Goal: Transaction & Acquisition: Purchase product/service

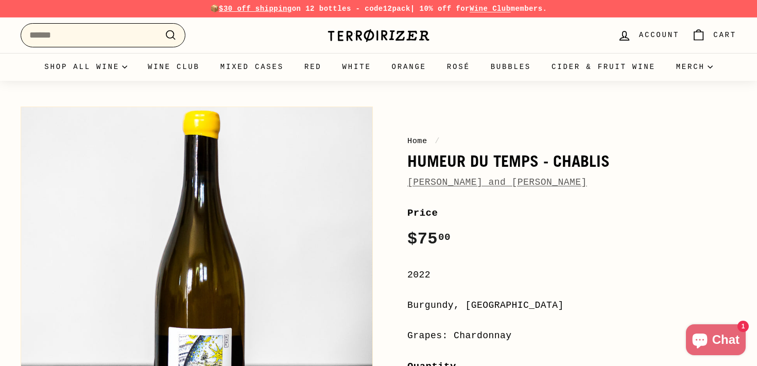
click at [121, 39] on input "Search" at bounding box center [103, 35] width 165 height 24
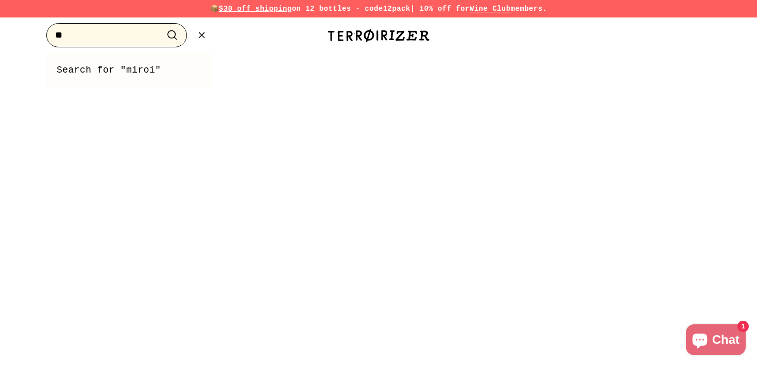
type input "*"
click at [163, 27] on button ".cls-1{fill:none;stroke:#000;stroke-miterlimit:10;stroke-width:2px} Search" at bounding box center [172, 35] width 19 height 16
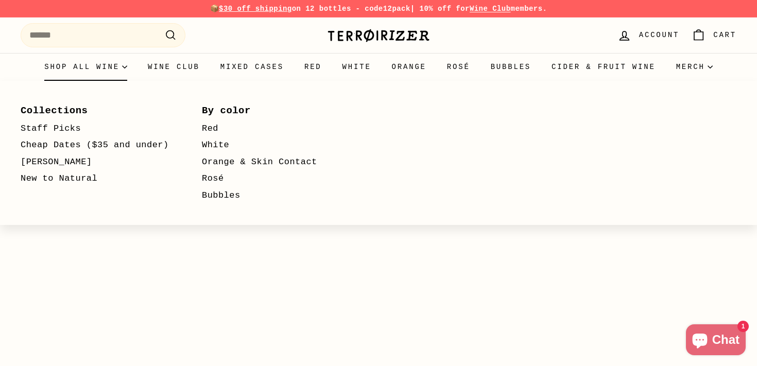
click at [86, 62] on summary "Shop all wine" at bounding box center [85, 67] width 103 height 28
click at [88, 64] on summary "Shop all wine" at bounding box center [85, 67] width 103 height 28
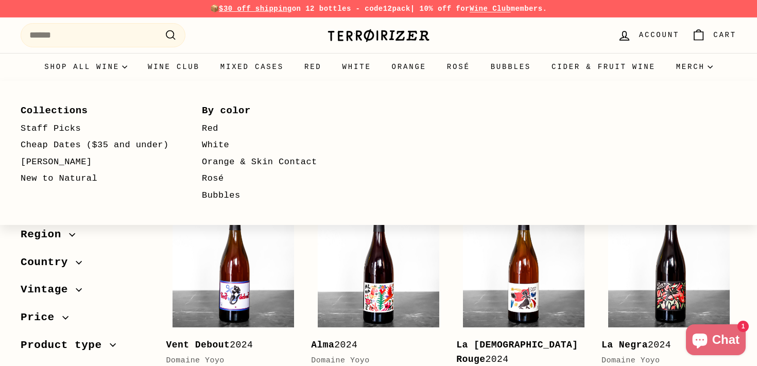
select select "**********"
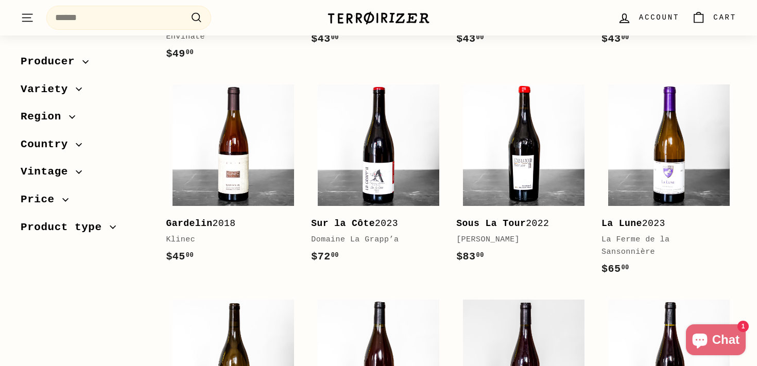
scroll to position [706, 0]
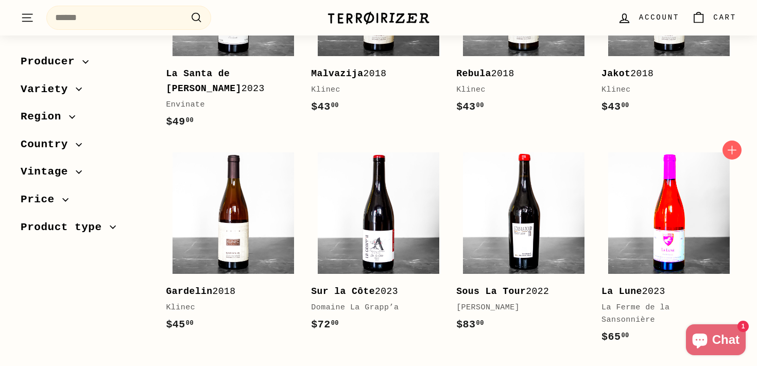
click at [696, 171] on img at bounding box center [668, 212] width 121 height 121
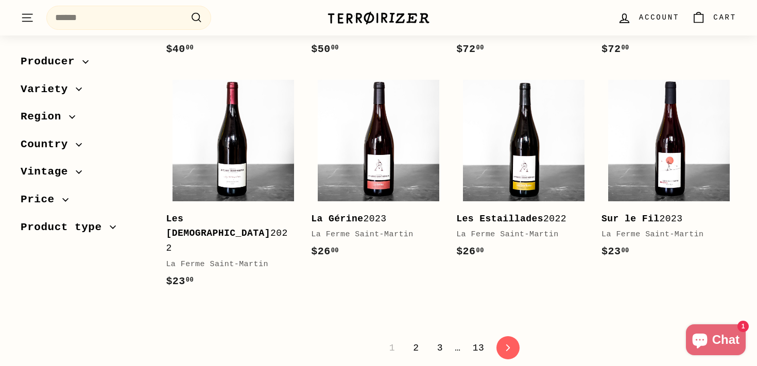
scroll to position [2080, 0]
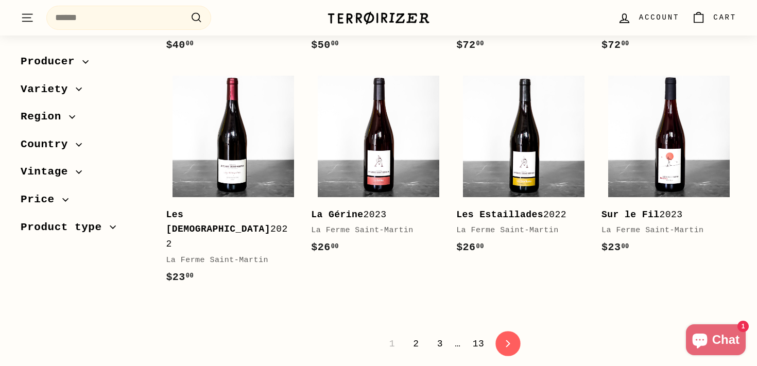
click at [511, 331] on link "icon-chevron Next" at bounding box center [507, 343] width 25 height 25
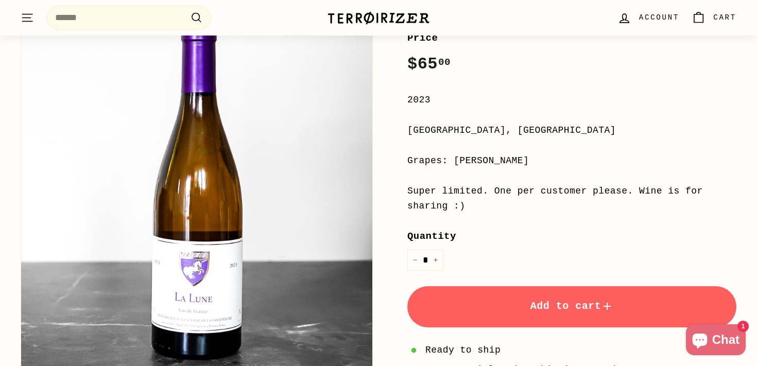
scroll to position [171, 0]
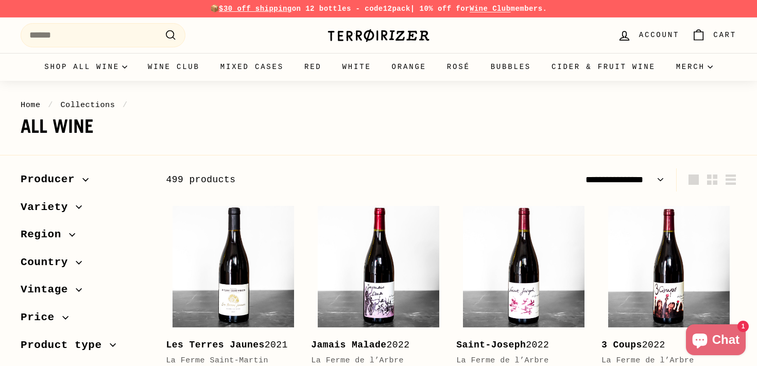
select select "**********"
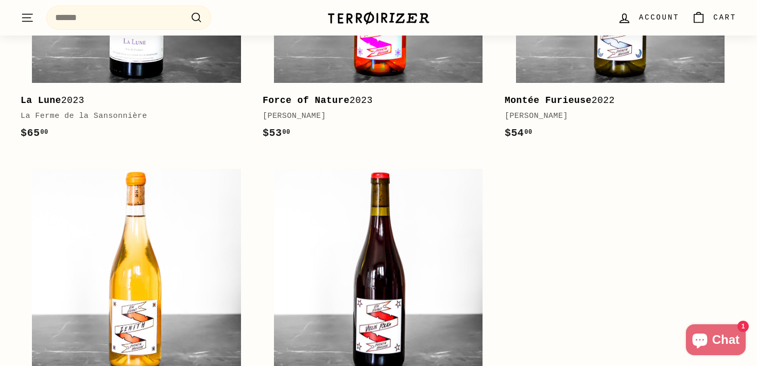
scroll to position [2495, 0]
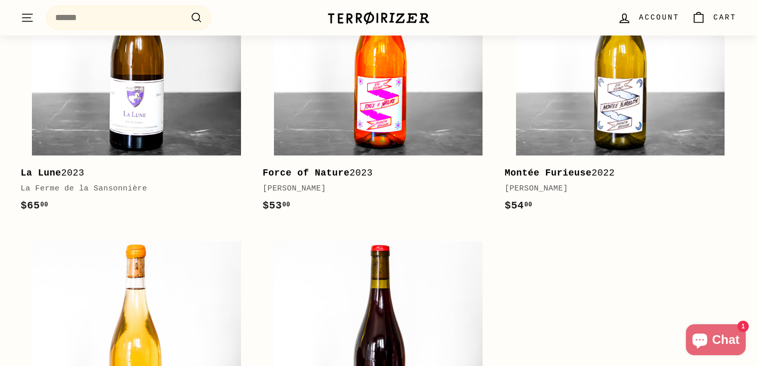
click at [420, 91] on img at bounding box center [378, 50] width 208 height 208
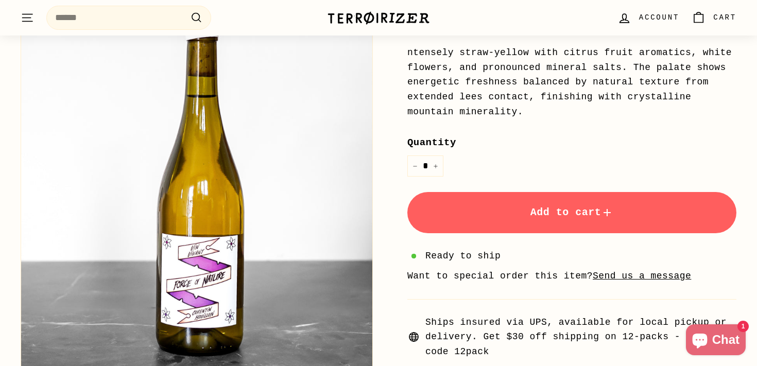
scroll to position [312, 0]
